Goal: Task Accomplishment & Management: Manage account settings

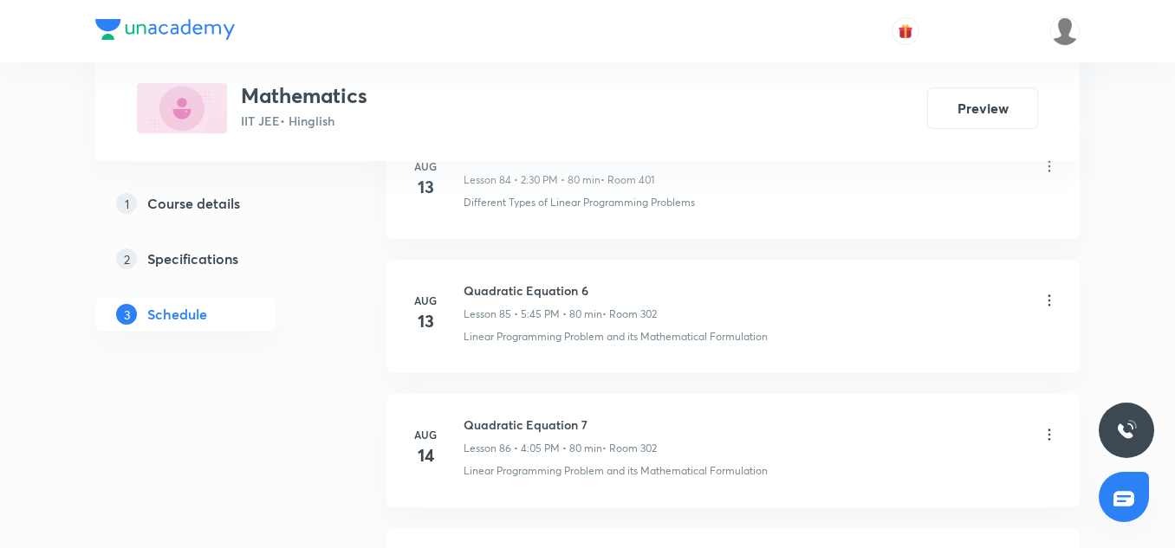
scroll to position [13733, 0]
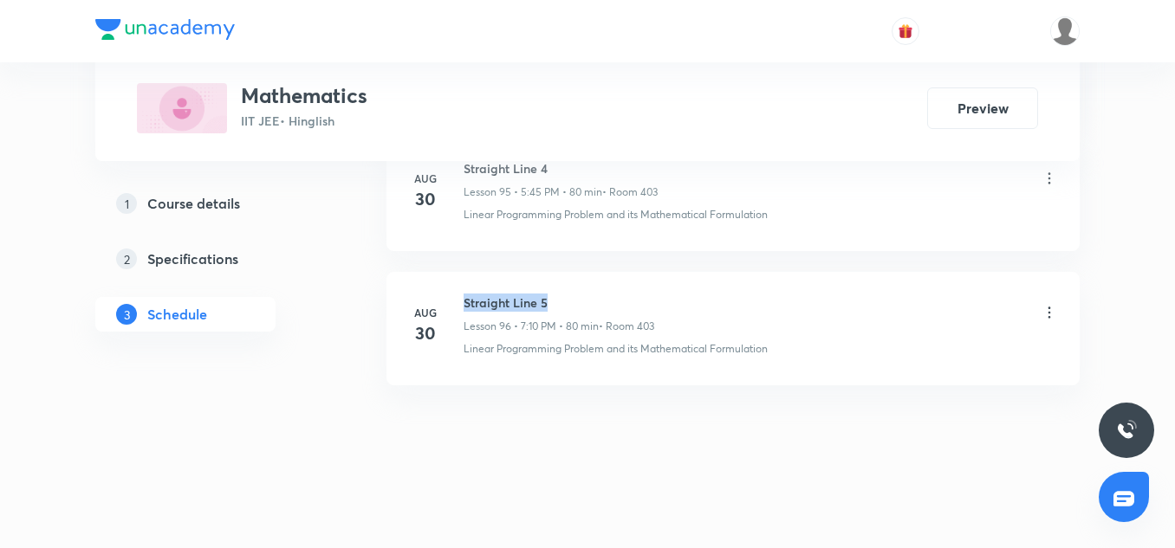
drag, startPoint x: 554, startPoint y: 292, endPoint x: 462, endPoint y: 279, distance: 92.8
click at [462, 279] on li "[DATE] Straight Line 5 Lesson 96 • 7:10 PM • 80 min • Room 403 Linear Programmi…" at bounding box center [732, 329] width 693 height 114
copy h6 "Straight Line 5"
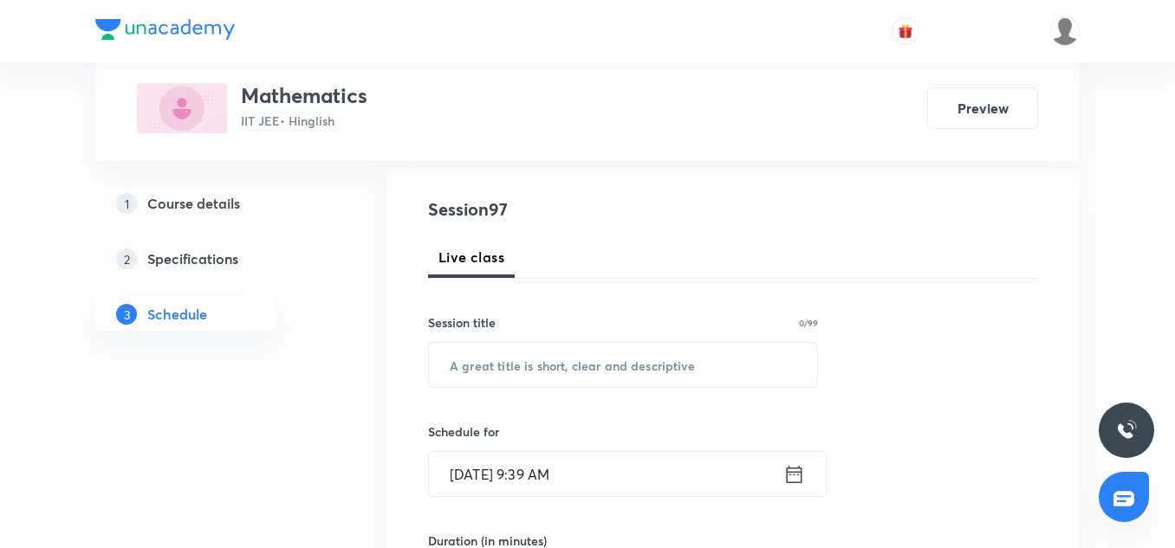
scroll to position [180, 0]
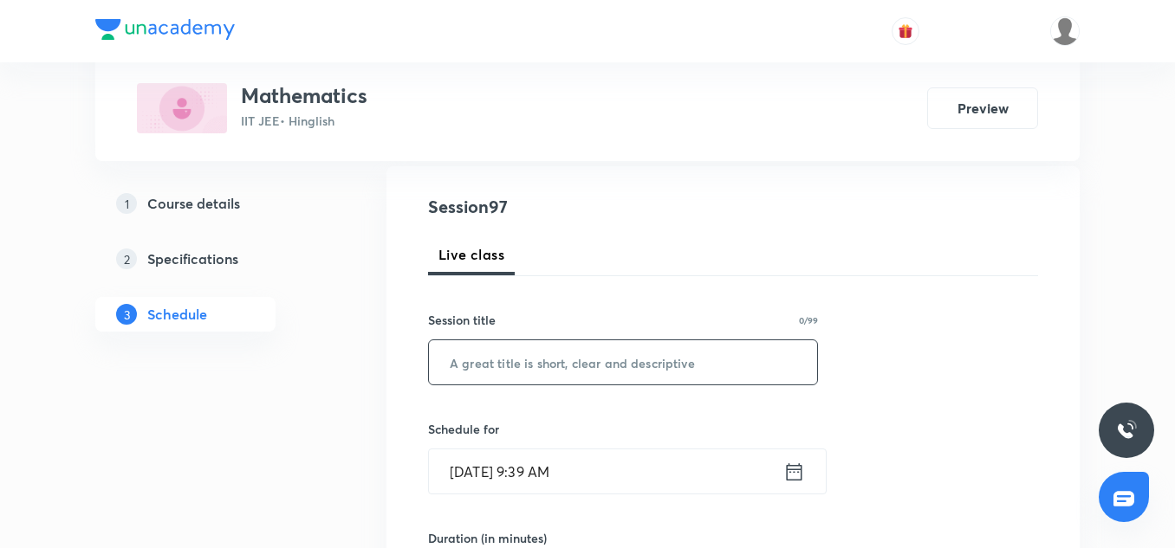
paste input "Straight Line 5"
click at [505, 355] on input "Straight Line 5" at bounding box center [623, 363] width 388 height 44
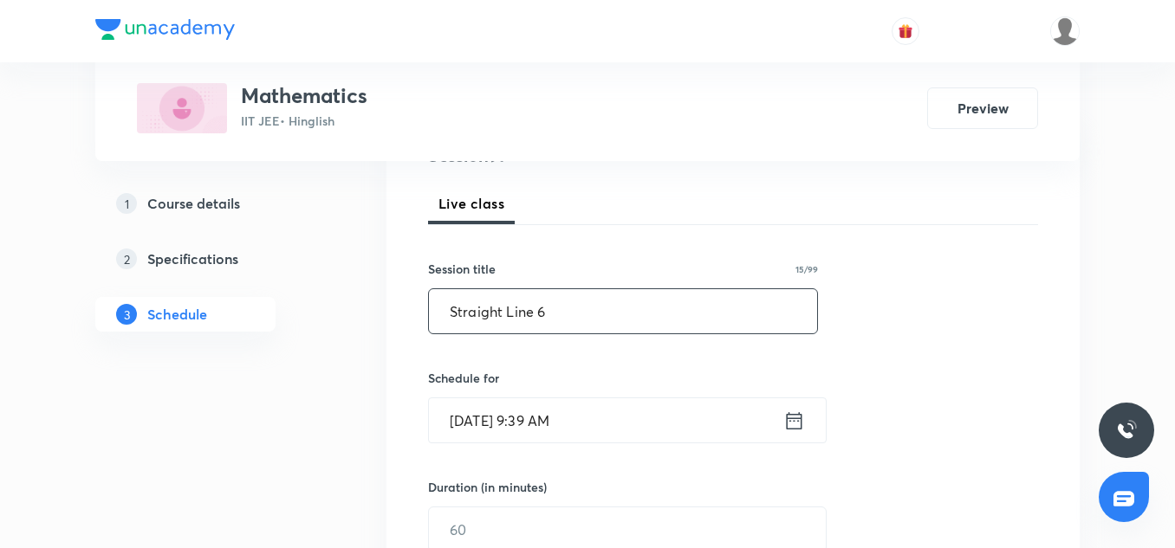
scroll to position [246, 0]
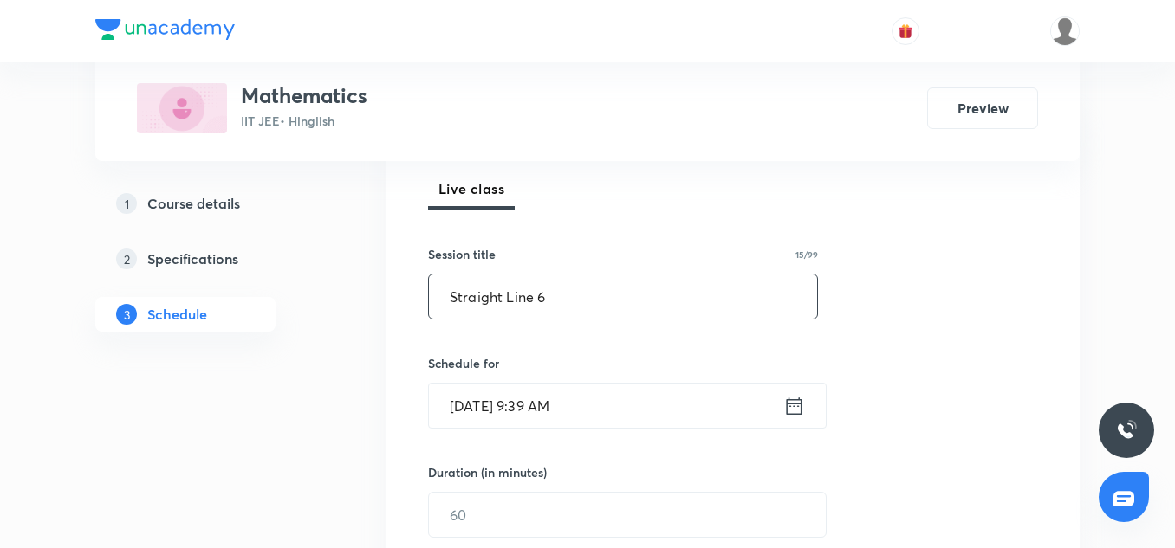
type input "Straight Line 6"
click at [563, 417] on input "[DATE] 9:39 AM" at bounding box center [606, 406] width 354 height 44
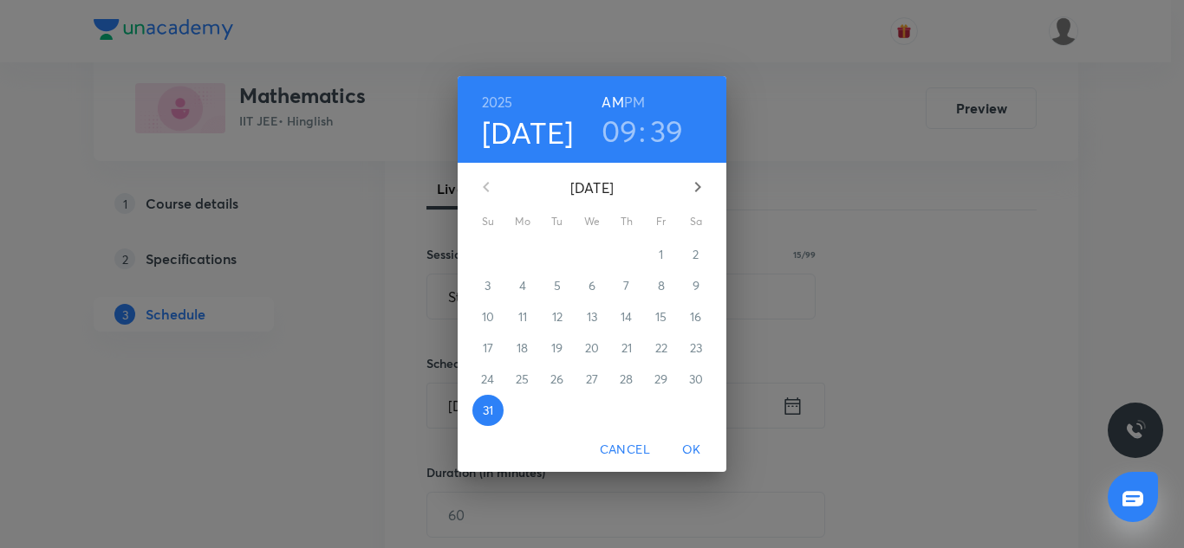
click at [674, 123] on h3 "39" at bounding box center [667, 131] width 34 height 36
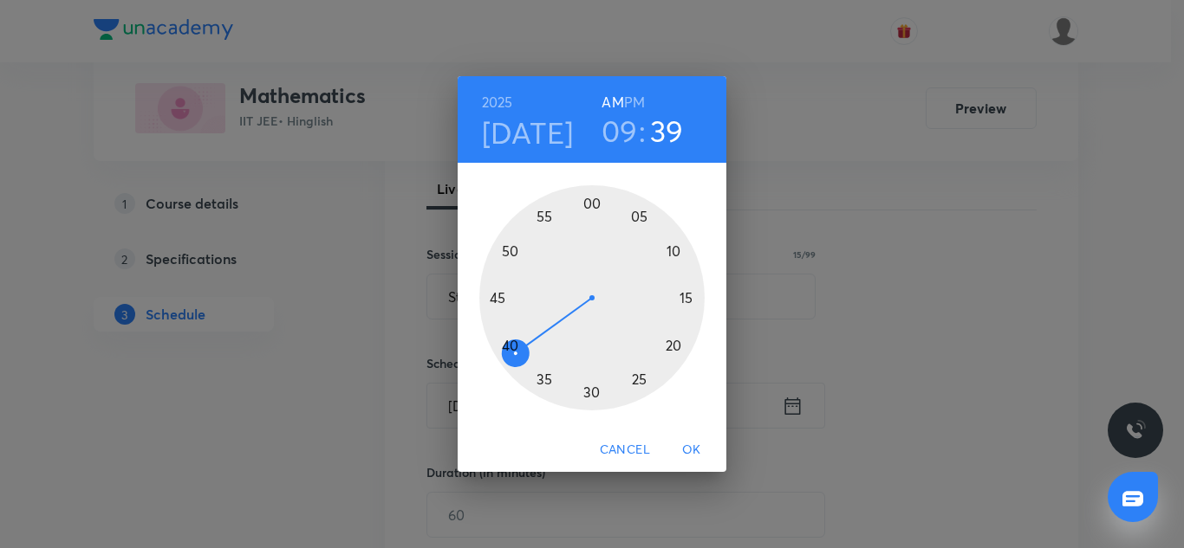
click at [510, 347] on div at bounding box center [591, 297] width 225 height 225
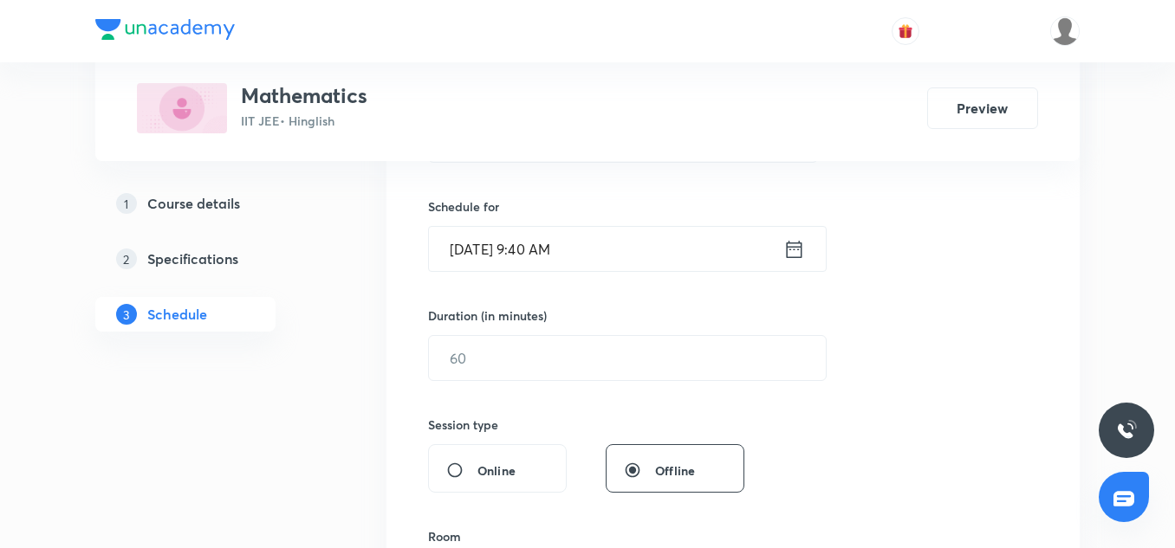
scroll to position [405, 0]
click at [531, 348] on input "text" at bounding box center [627, 356] width 397 height 44
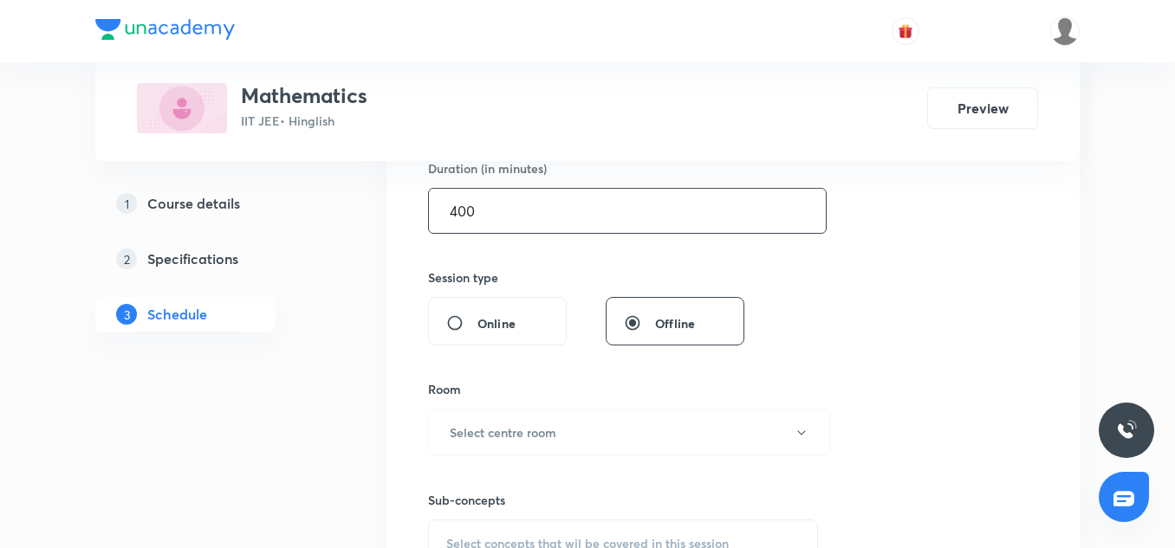
scroll to position [585, 0]
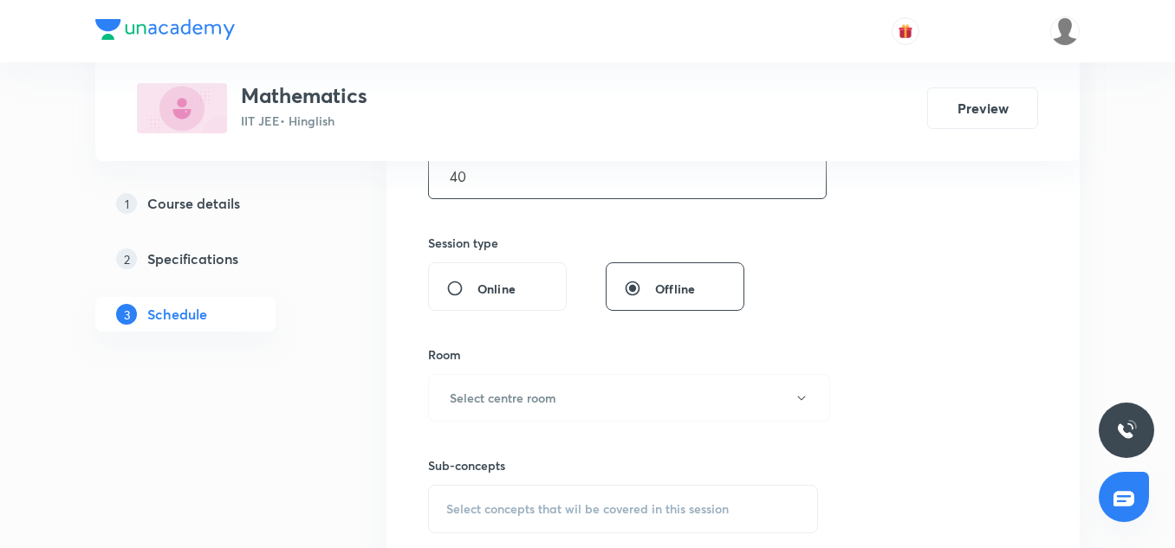
type input "4"
type input "0"
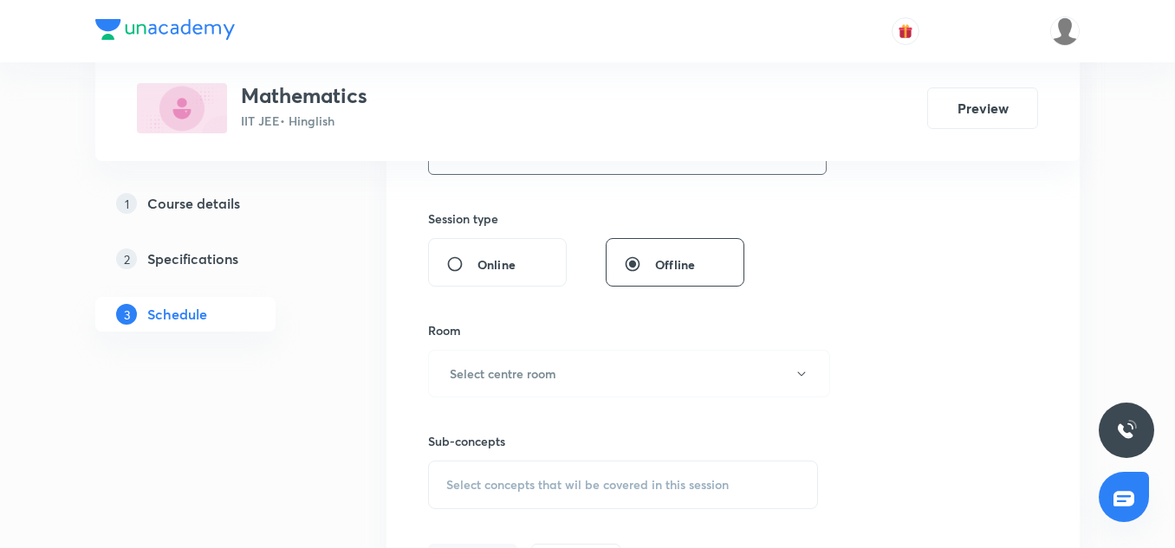
scroll to position [611, 0]
type input "300"
click at [534, 355] on button "Select centre room" at bounding box center [629, 372] width 402 height 48
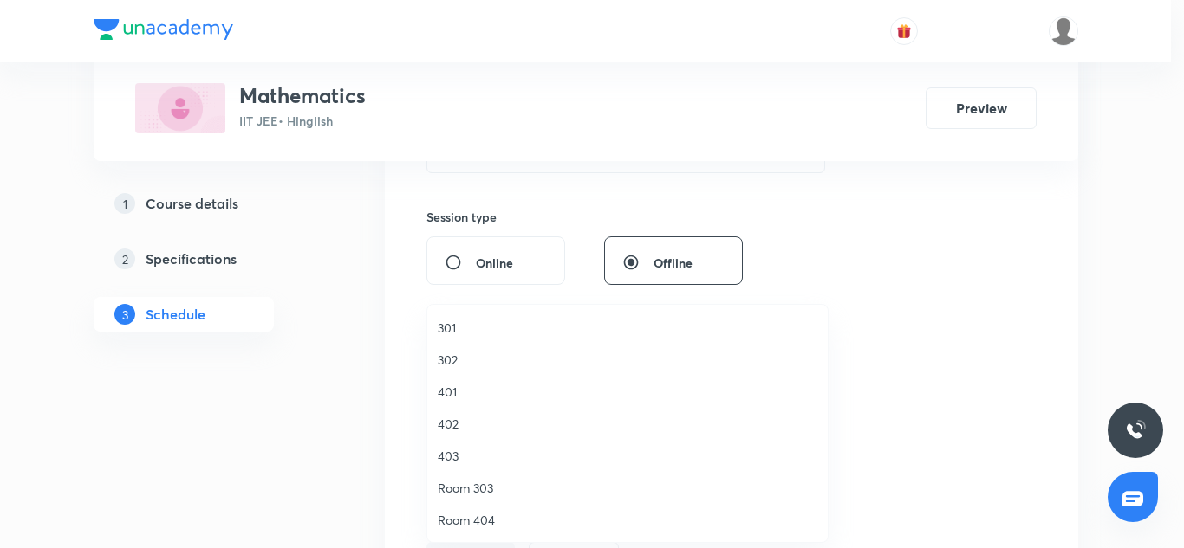
click at [490, 373] on li "302" at bounding box center [627, 360] width 400 height 32
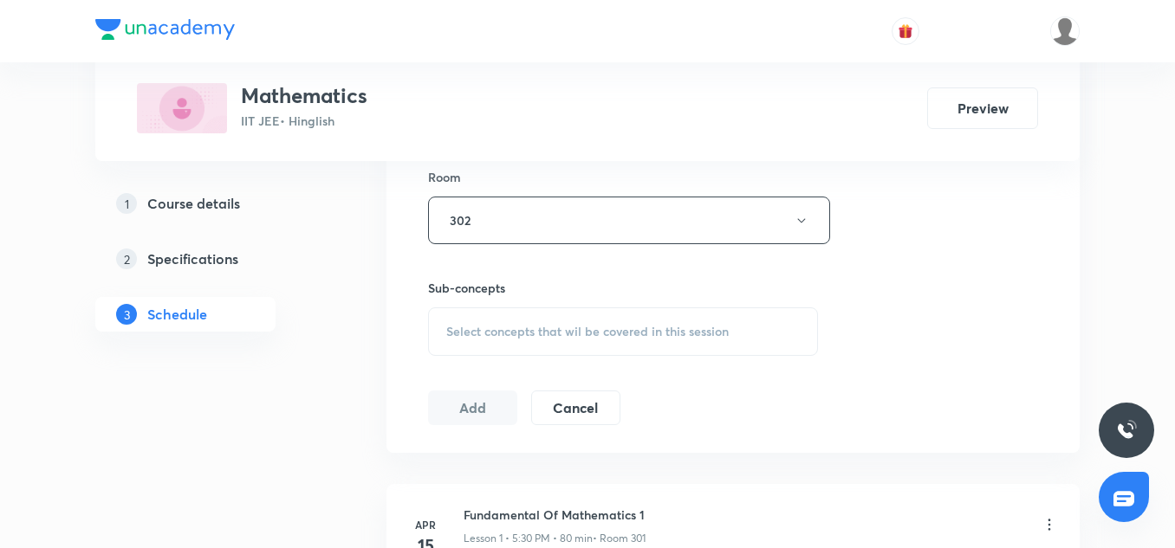
click at [586, 346] on div "Select concepts that wil be covered in this session" at bounding box center [623, 332] width 390 height 49
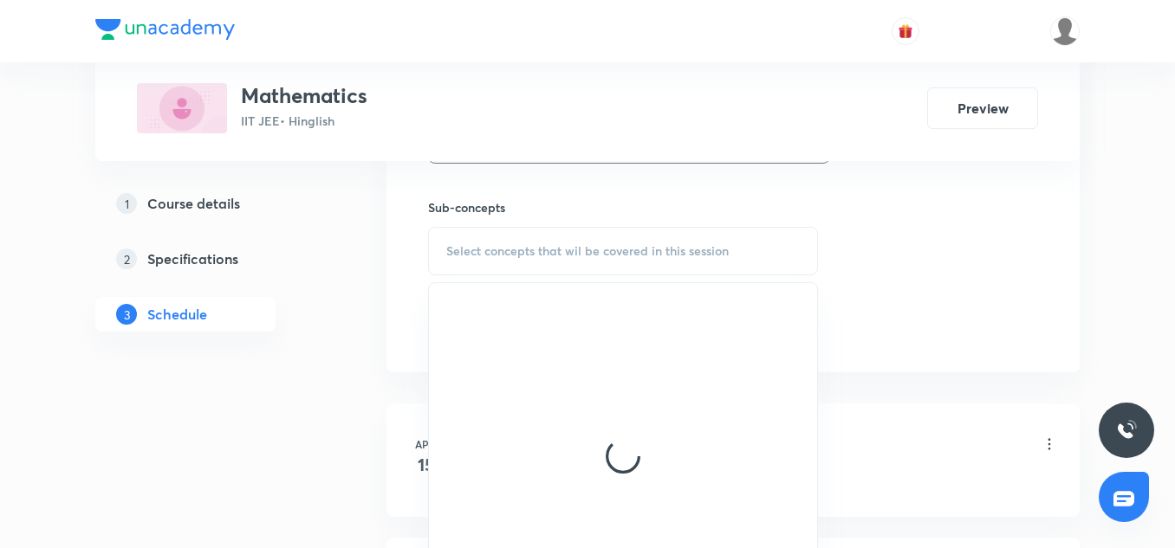
scroll to position [844, 0]
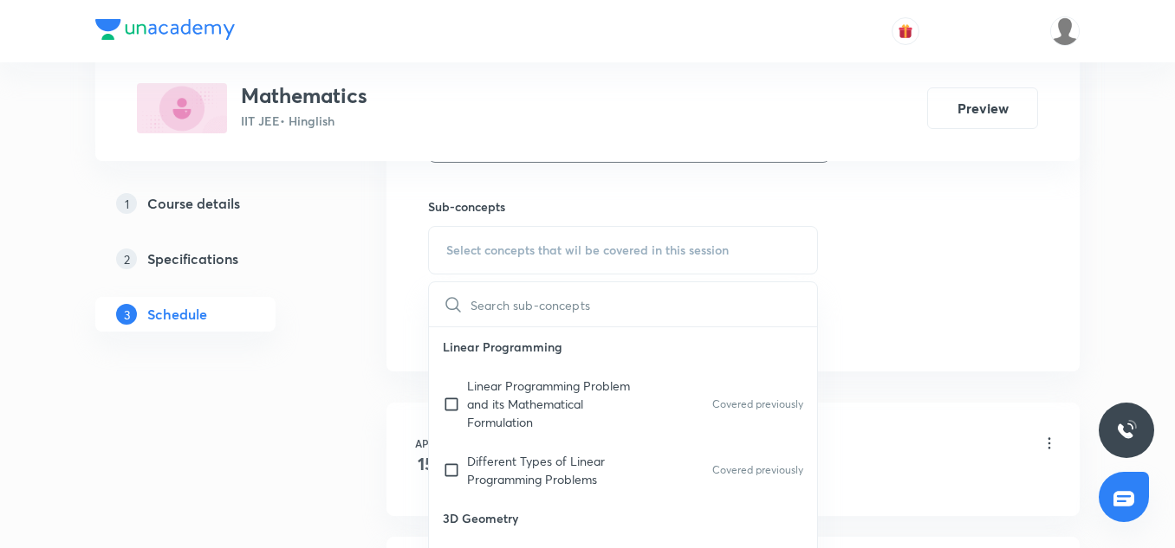
click at [490, 425] on p "Linear Programming Problem and its Mathematical Formulation" at bounding box center [554, 404] width 175 height 55
checkbox input "true"
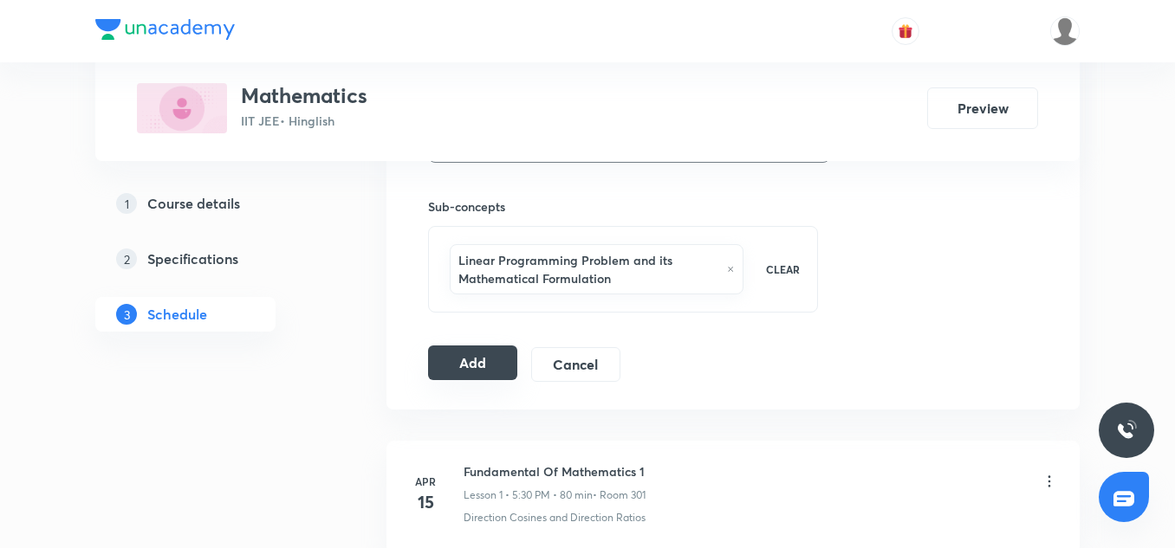
click at [459, 372] on button "Add" at bounding box center [472, 363] width 89 height 35
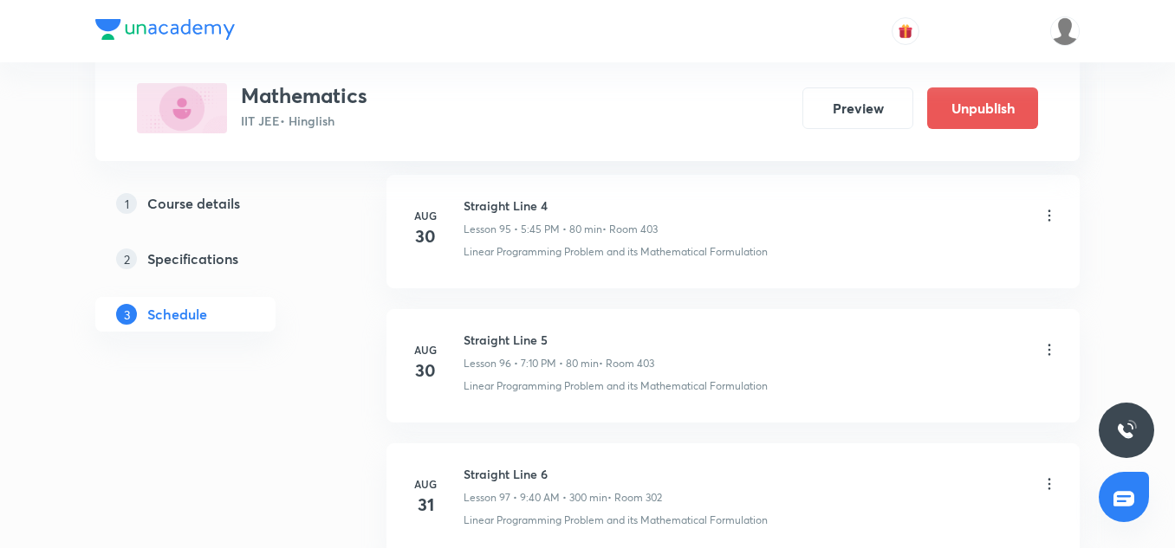
scroll to position [13071, 0]
